Goal: Navigation & Orientation: Go to known website

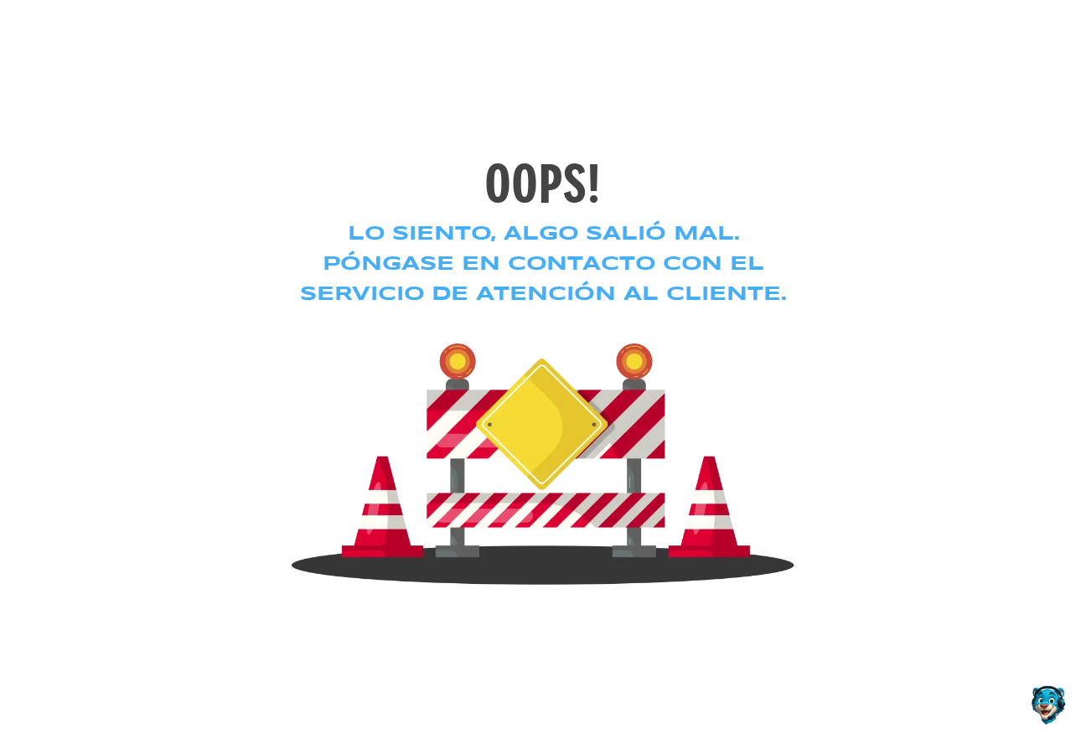
drag, startPoint x: 235, startPoint y: 170, endPoint x: 221, endPoint y: 164, distance: 14.6
click at [235, 174] on div "OOPS! Lo siento, algo salió mal. Póngase en contacto con el servicio de atenció…" at bounding box center [543, 372] width 1086 height 744
